Goal: Information Seeking & Learning: Learn about a topic

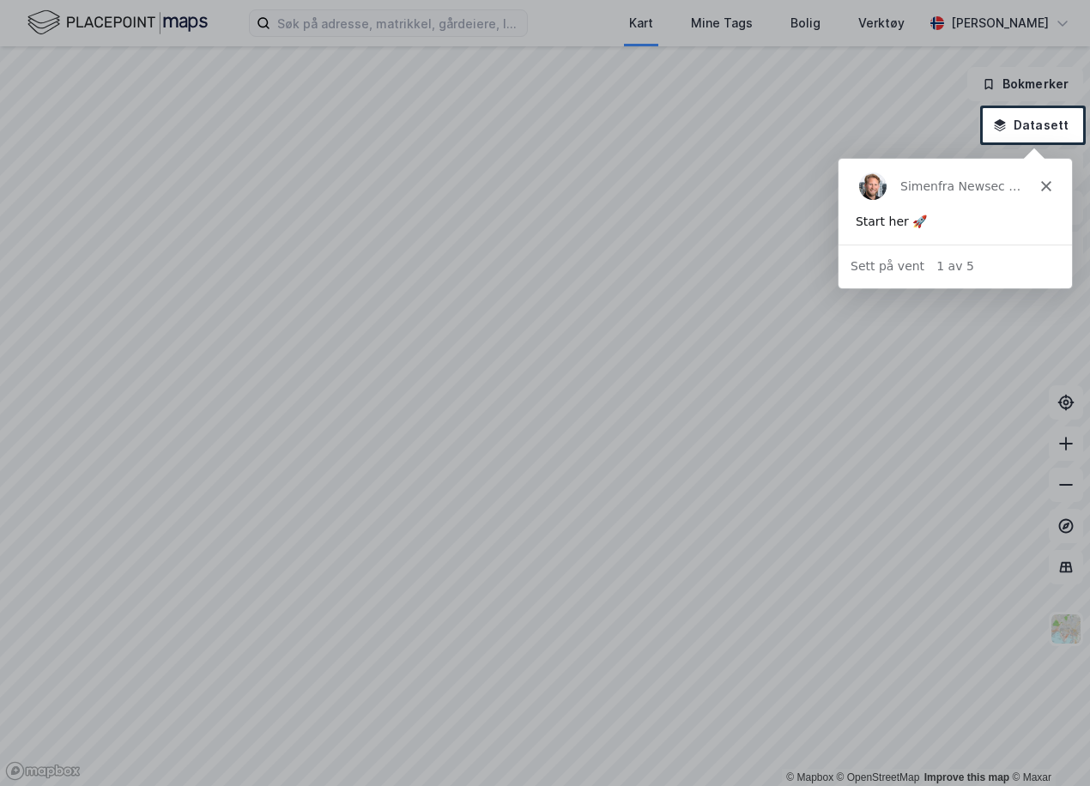
drag, startPoint x: 1875, startPoint y: 301, endPoint x: 1042, endPoint y: 179, distance: 841.8
click at [1041, 179] on div "Simen fra Newsec Maps" at bounding box center [955, 185] width 234 height 55
click at [1048, 188] on polygon "Lukk" at bounding box center [1046, 185] width 10 height 10
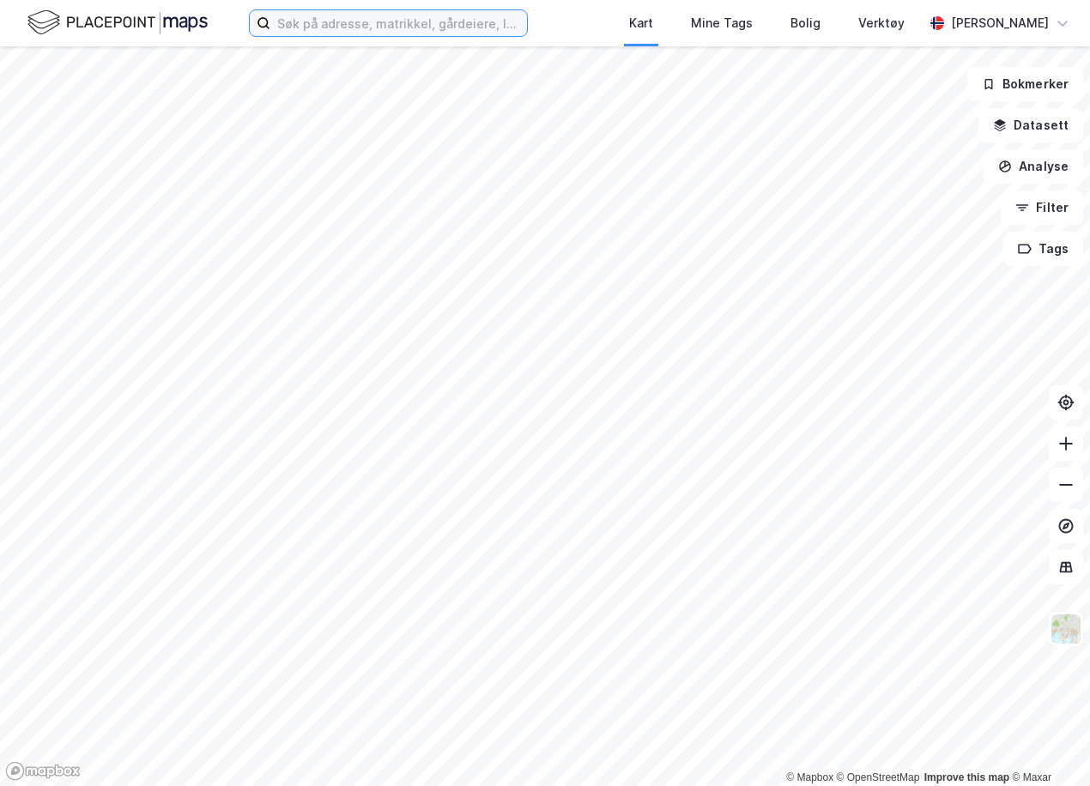
click at [483, 28] on input at bounding box center [398, 23] width 257 height 26
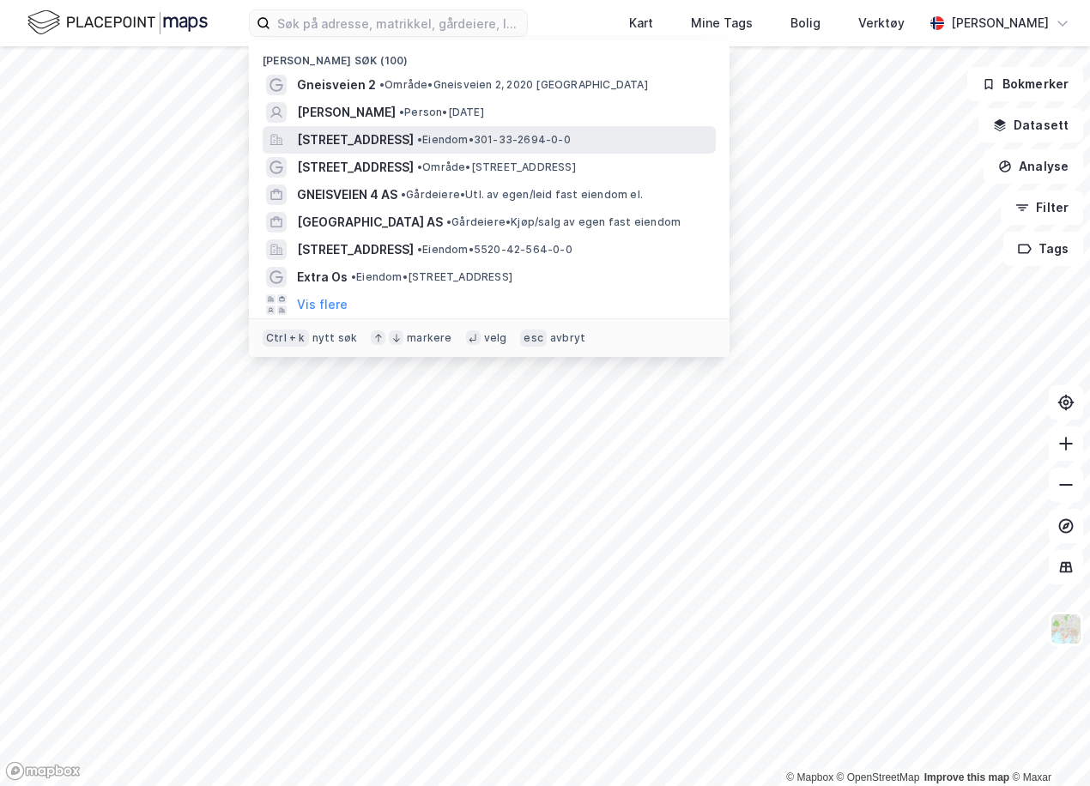
click at [414, 142] on span "[STREET_ADDRESS]" at bounding box center [355, 140] width 117 height 21
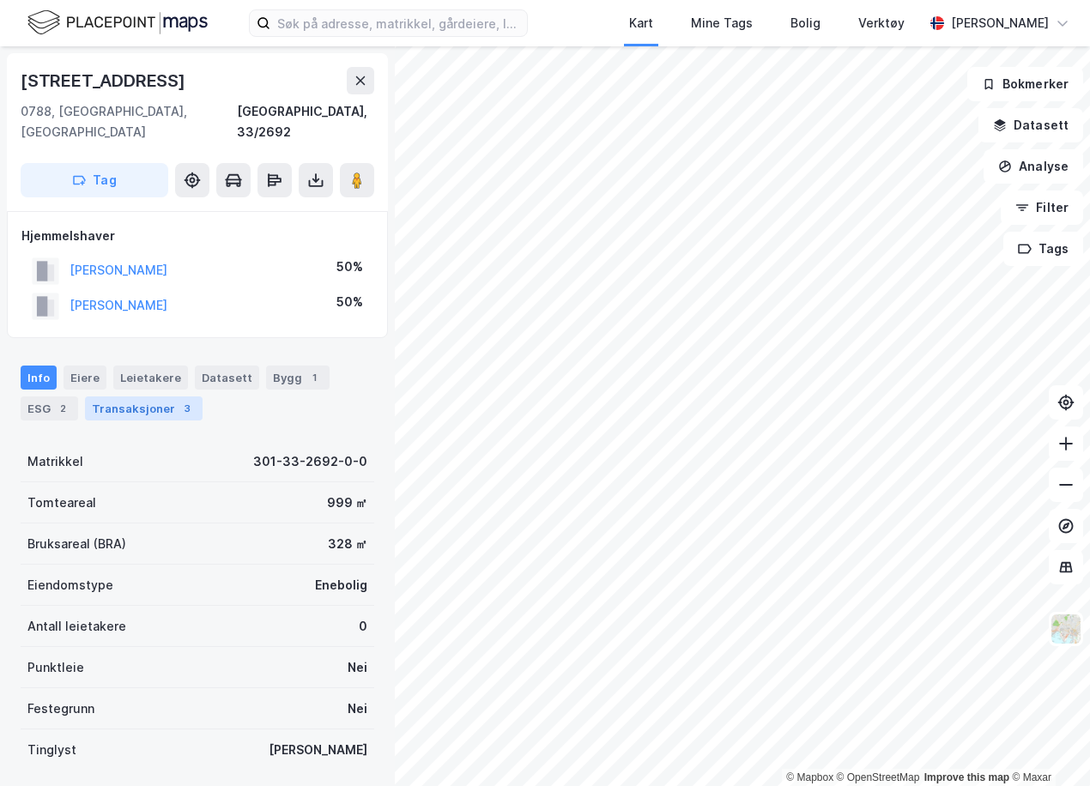
click at [147, 397] on div "Transaksjoner 3" at bounding box center [144, 409] width 118 height 24
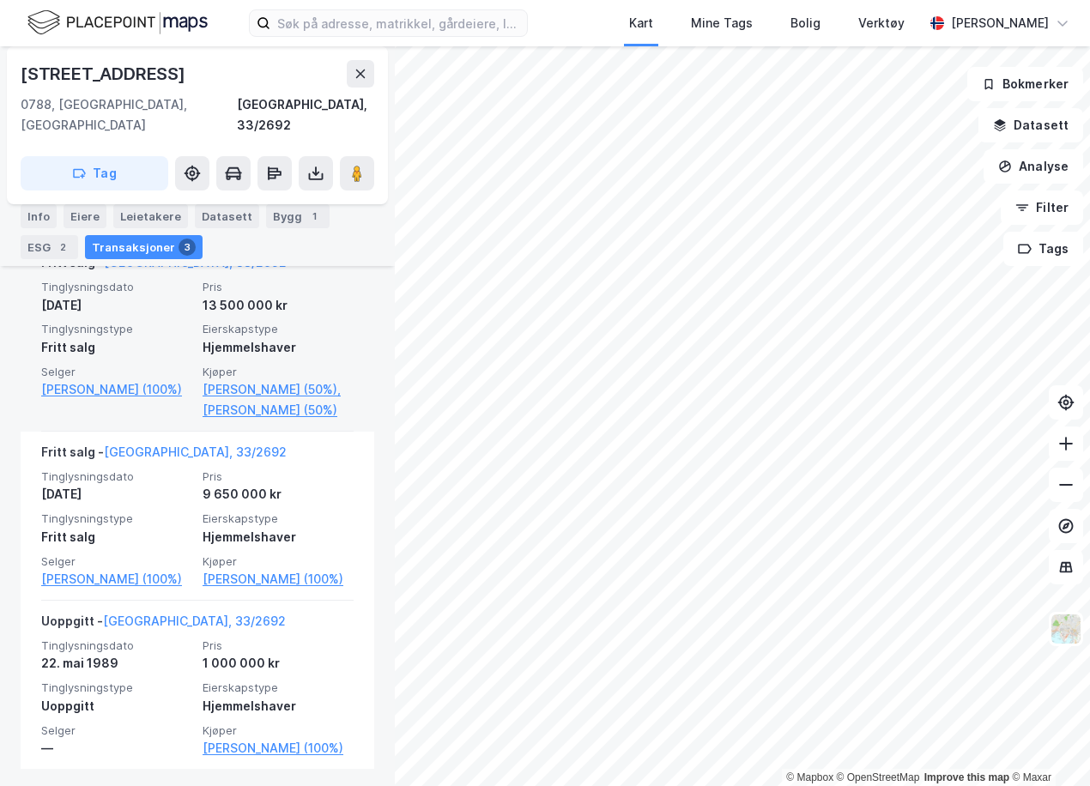
scroll to position [503, 0]
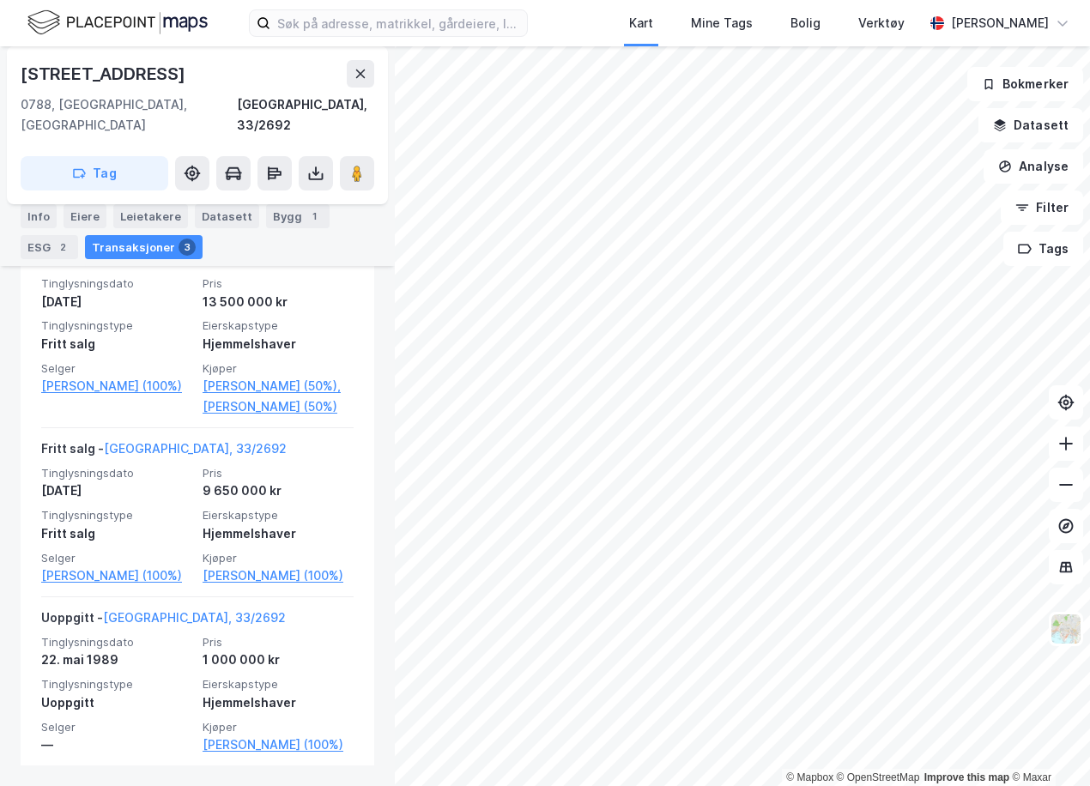
click at [15, 491] on div "[STREET_ADDRESS], [GEOGRAPHIC_DATA], 33/2692 Tag Hjemmelshaver [PERSON_NAME] 50…" at bounding box center [197, 416] width 395 height 740
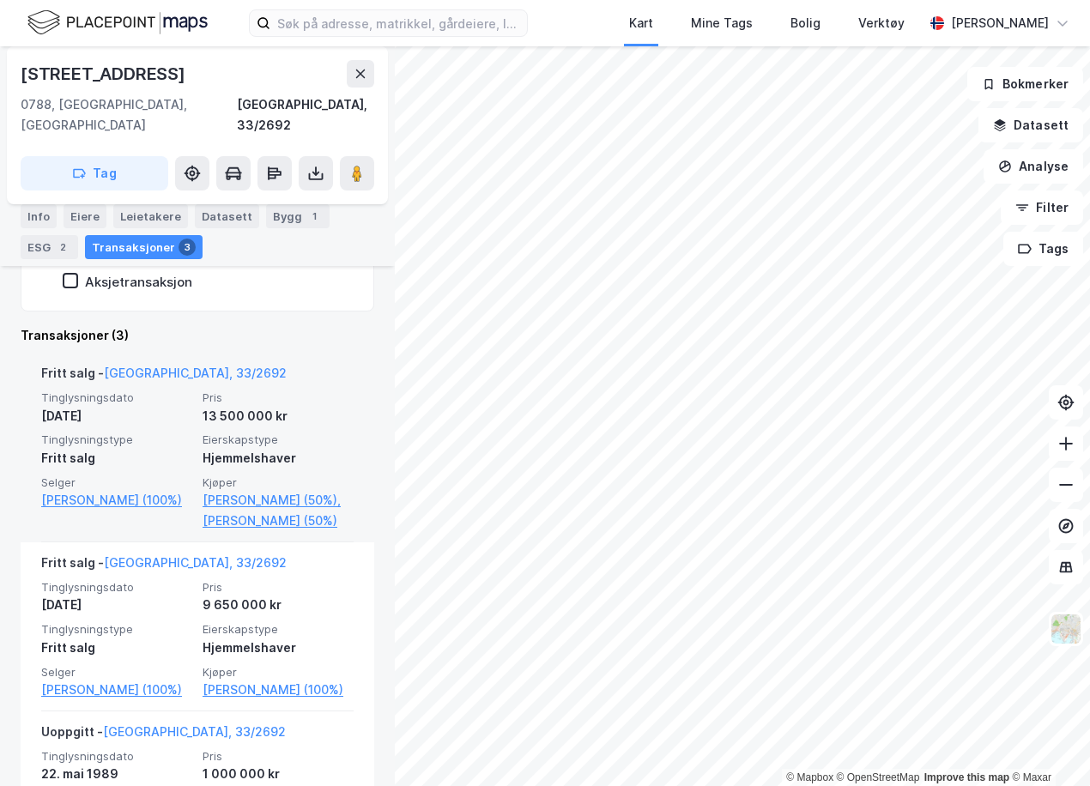
scroll to position [417, 0]
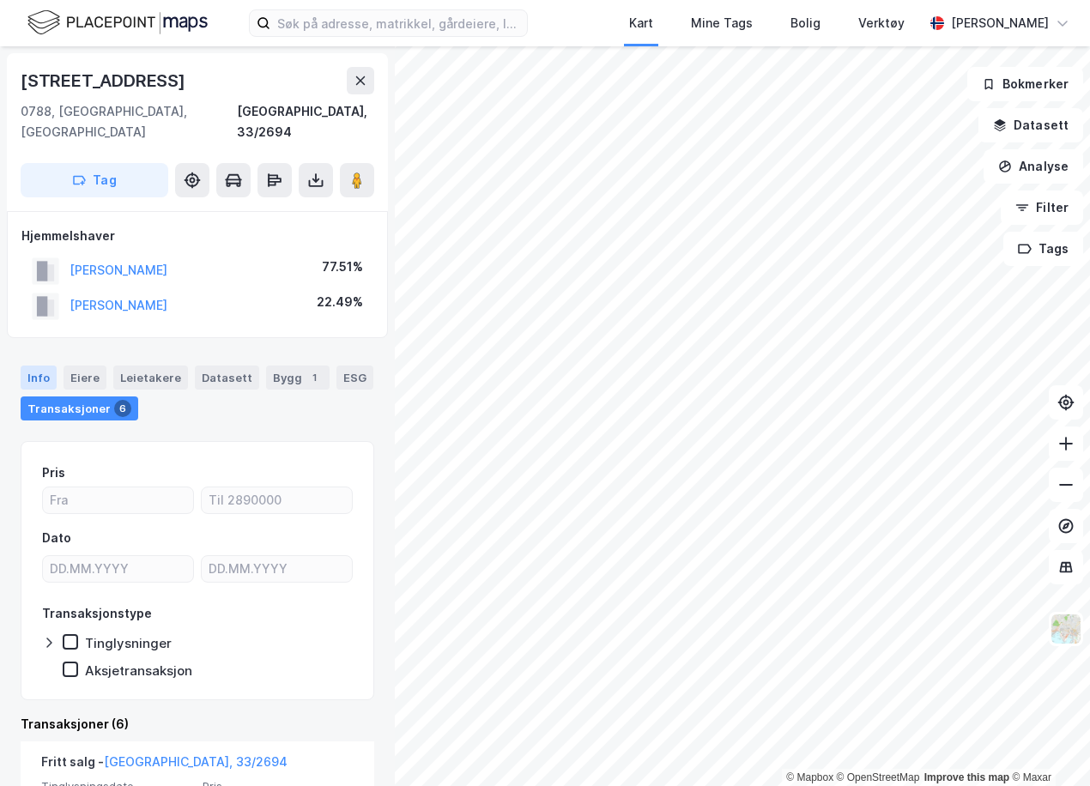
click at [46, 366] on div "Info" at bounding box center [39, 378] width 36 height 24
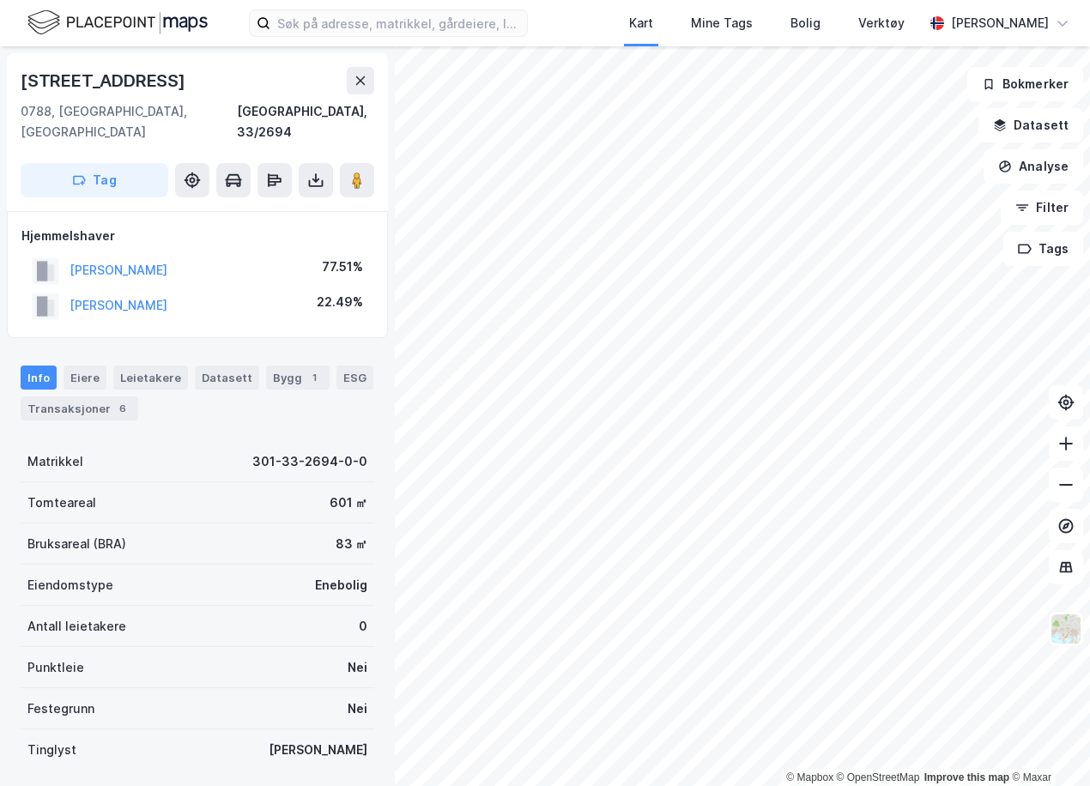
click at [97, 483] on div "Tomteareal 601 ㎡" at bounding box center [198, 503] width 354 height 41
